Goal: Information Seeking & Learning: Learn about a topic

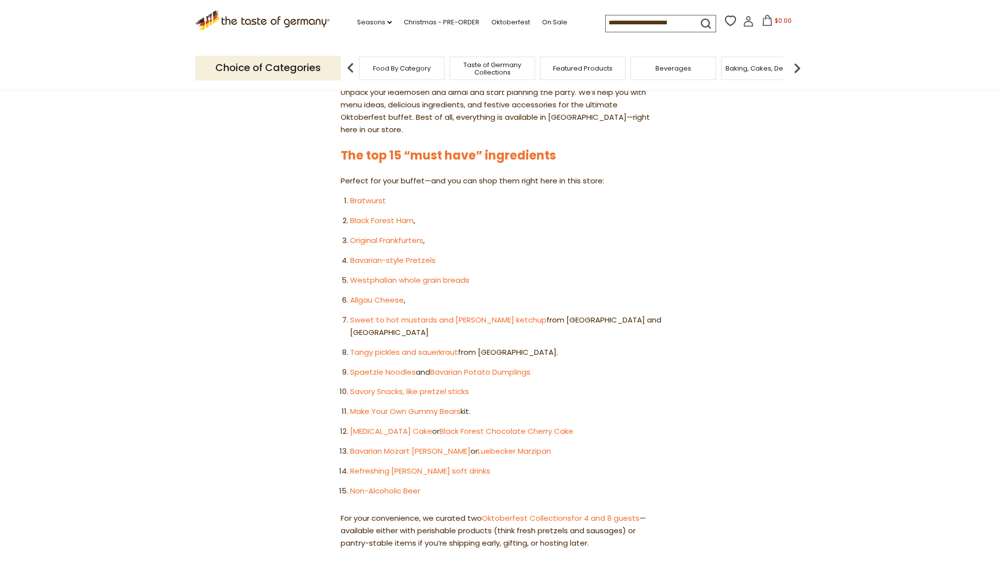
scroll to position [510, 0]
click at [367, 193] on link "Bratwurst" at bounding box center [368, 198] width 36 height 10
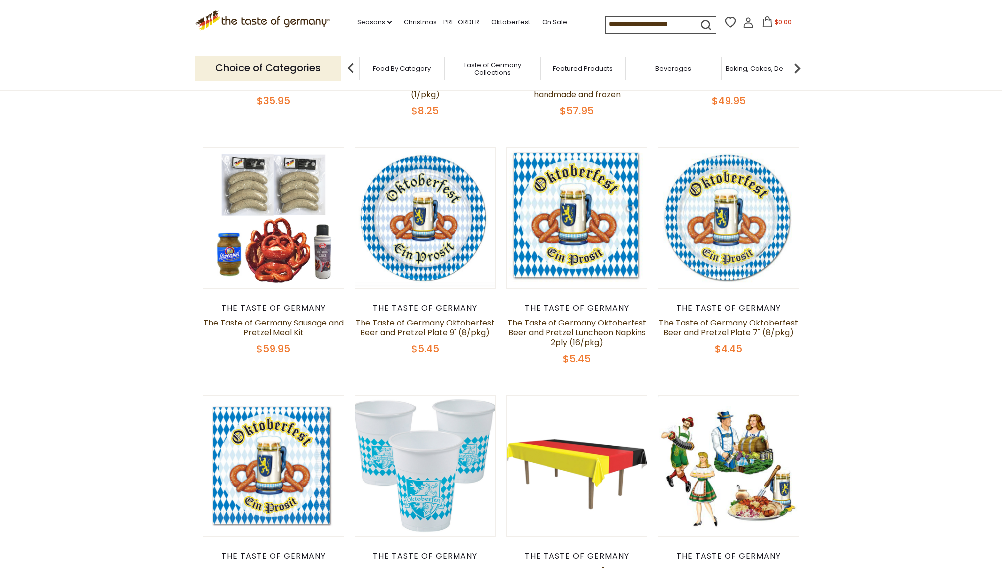
scroll to position [531, 0]
